Goal: Find specific page/section: Find specific page/section

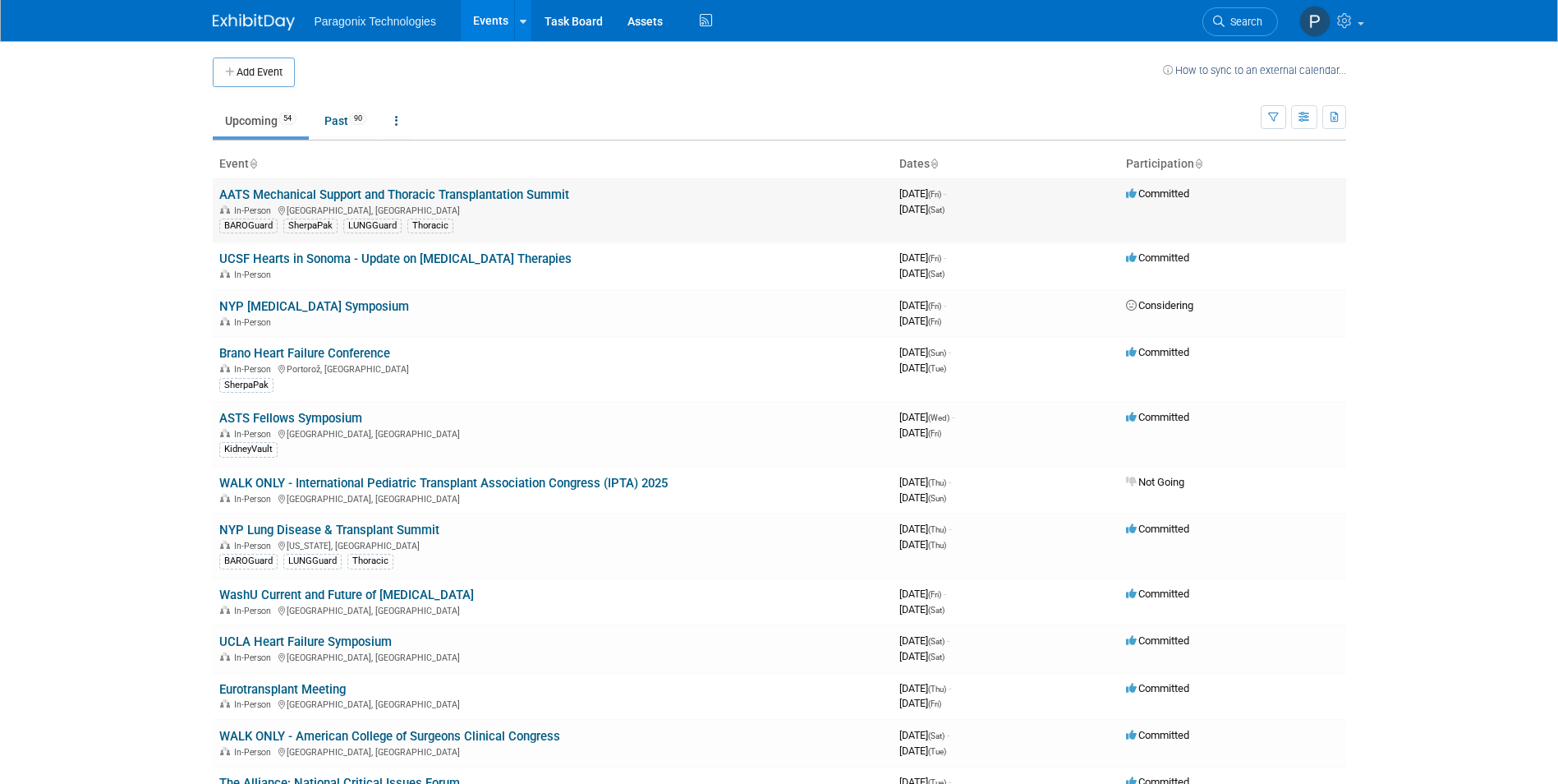
click at [513, 195] on link "AATS Mechanical Support and Thoracic Transplantation Summit" at bounding box center [394, 195] width 350 height 15
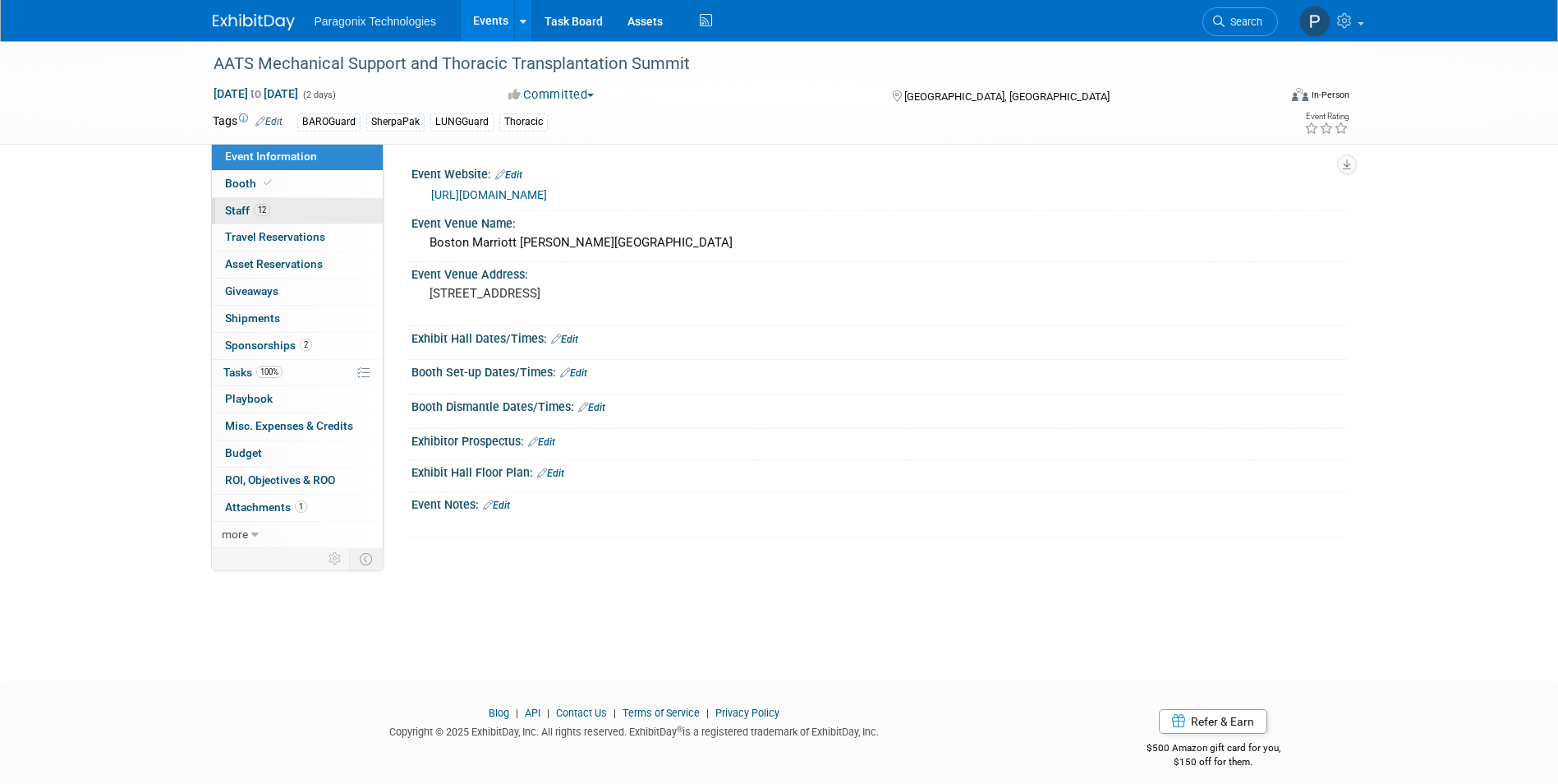
click at [263, 209] on span "12" at bounding box center [262, 209] width 17 height 12
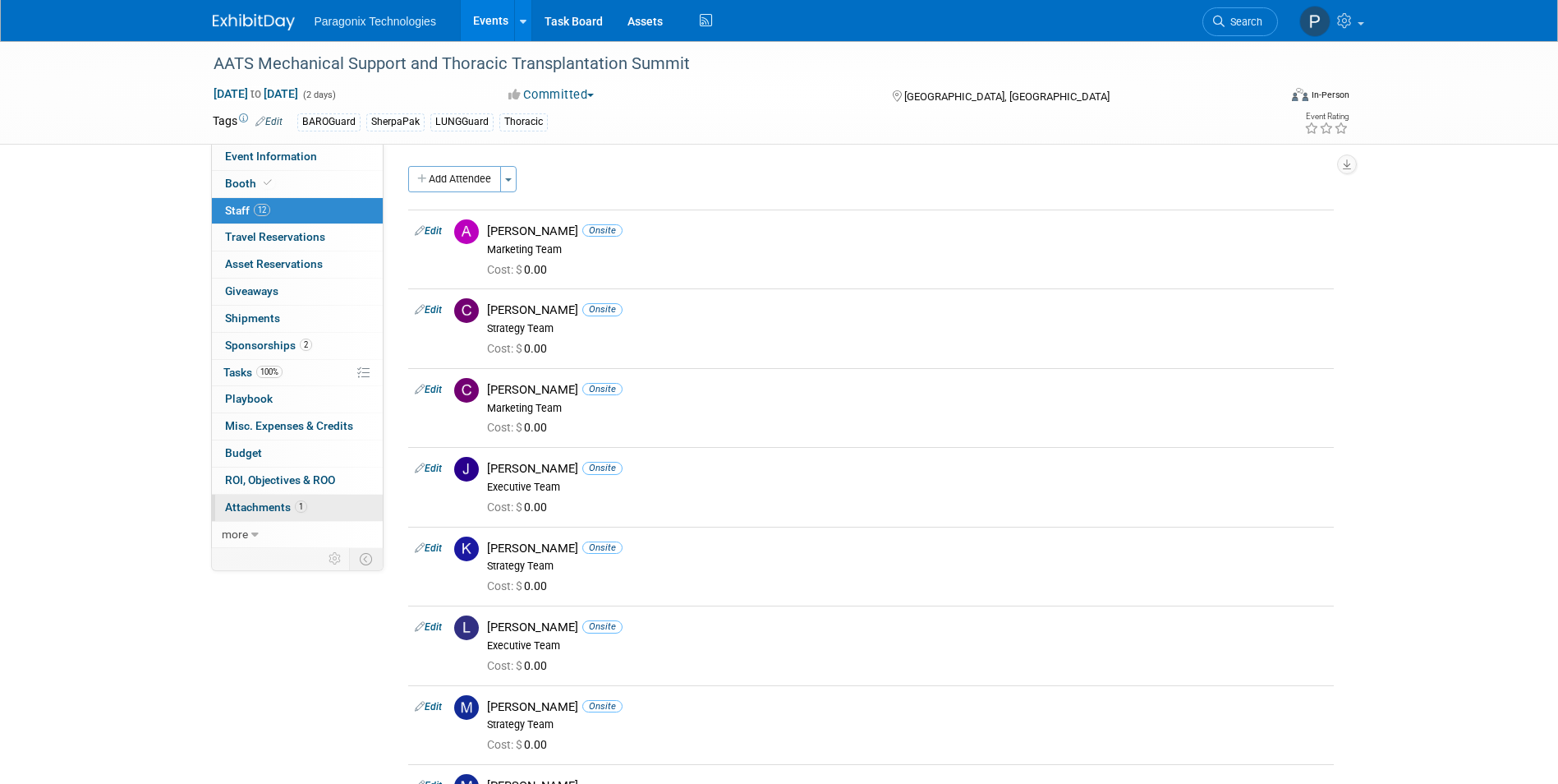
click at [289, 507] on span "Attachments 1" at bounding box center [265, 507] width 82 height 13
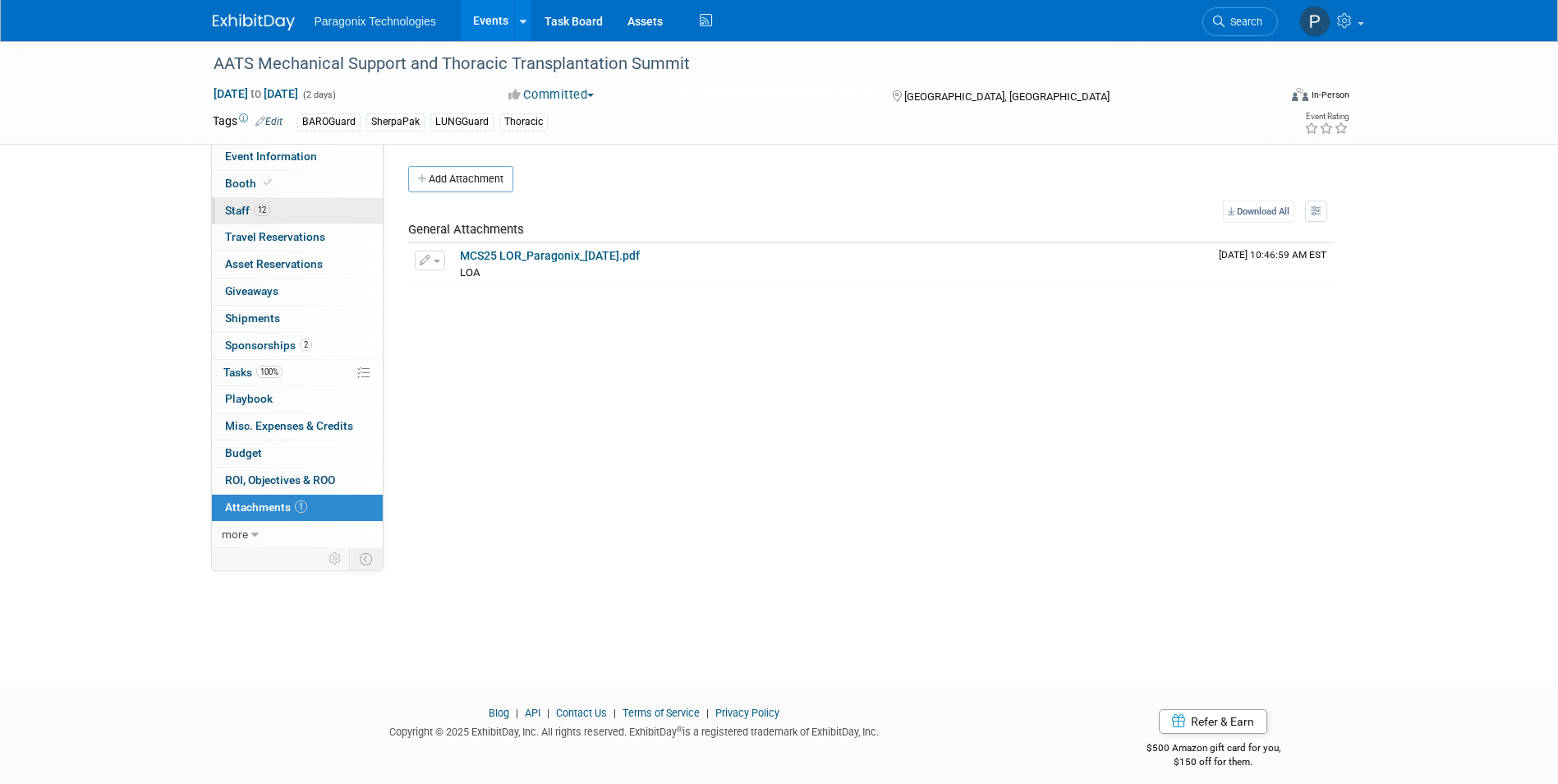
click at [270, 202] on link "12 Staff 12" at bounding box center [297, 211] width 171 height 27
